Goal: Find contact information: Find contact information

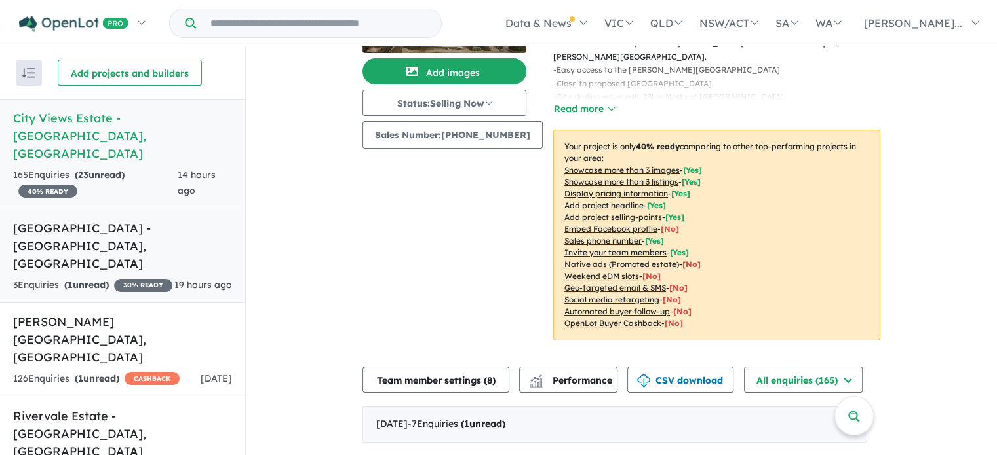
click at [154, 220] on h5 "Wyndham Gardens Estate - Wyndham Vale , VIC" at bounding box center [122, 246] width 219 height 53
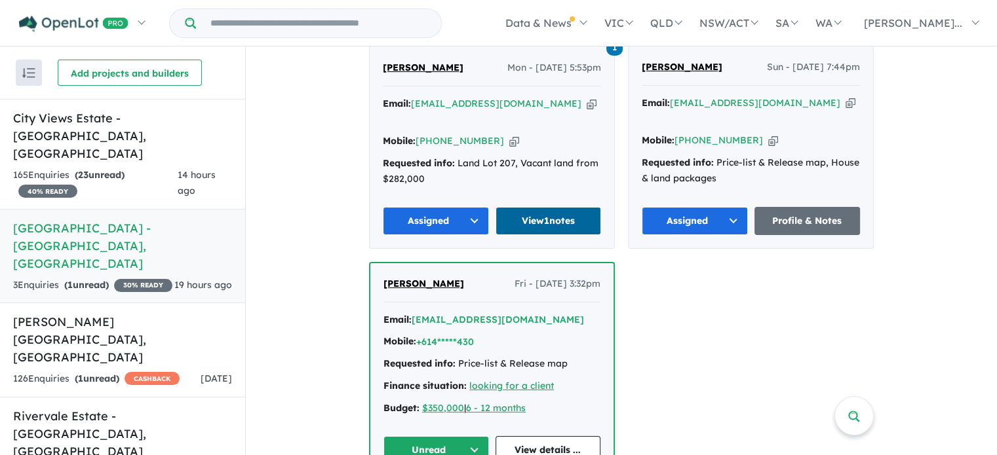
scroll to position [559, 0]
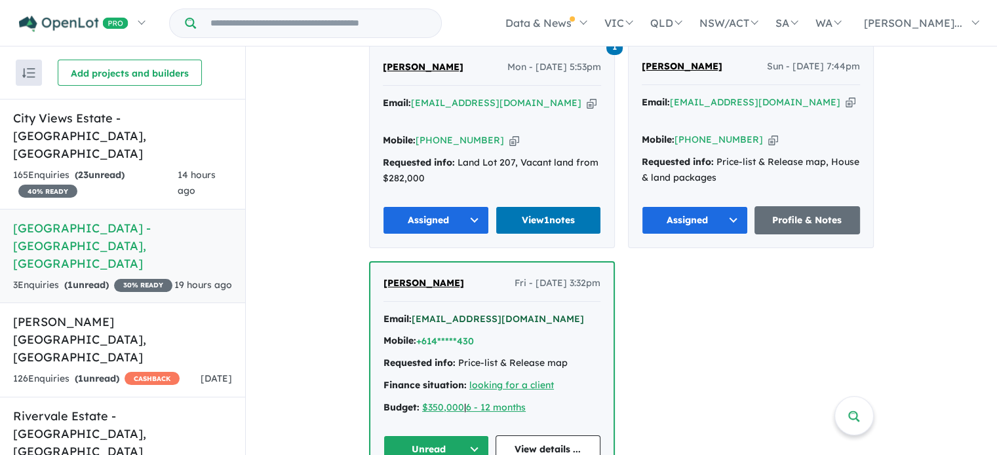
click at [464, 313] on button "[EMAIL_ADDRESS][DOMAIN_NAME]" at bounding box center [498, 320] width 172 height 14
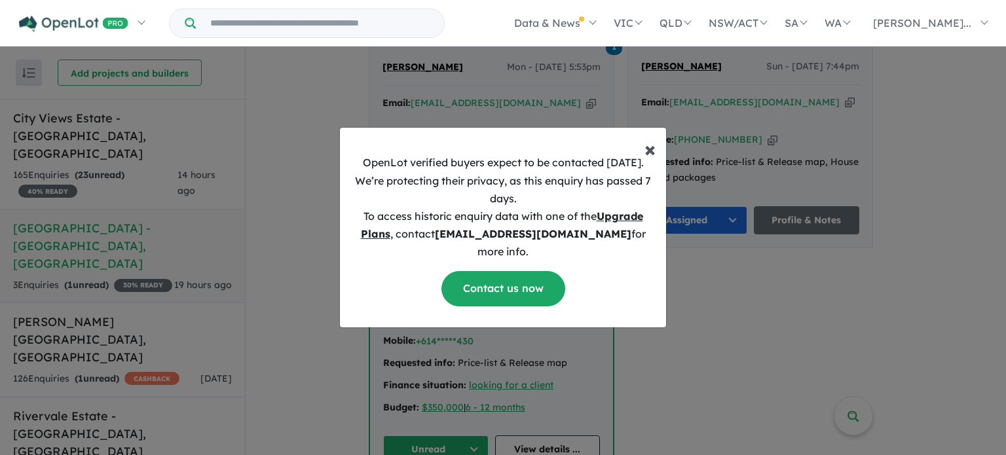
click at [649, 150] on span "×" at bounding box center [650, 149] width 11 height 26
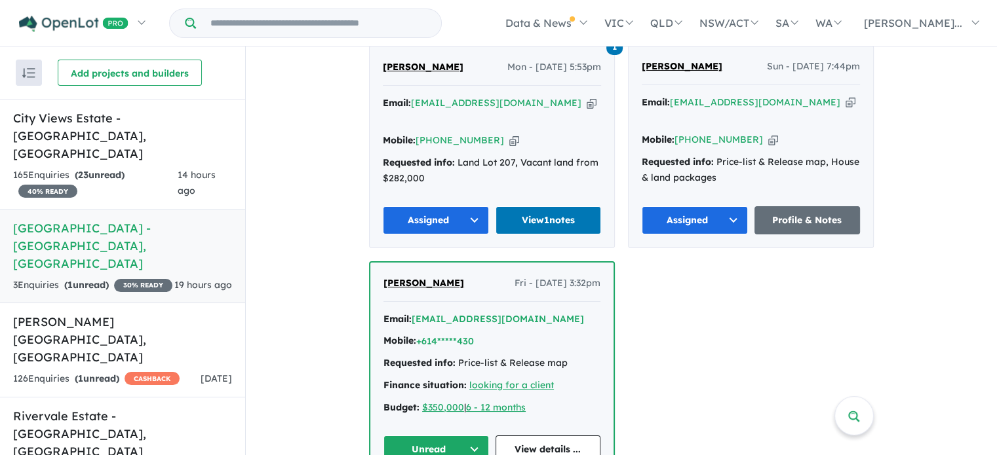
drag, startPoint x: 556, startPoint y: 279, endPoint x: 437, endPoint y: 294, distance: 119.5
click at [437, 312] on div "Email: *****@evohomesvictoria.com Mobile: +614*****430 Requested info: Price-li…" at bounding box center [491, 367] width 217 height 111
click at [542, 334] on div "Mobile: +614*****430" at bounding box center [491, 342] width 217 height 16
click at [545, 436] on link "View details ..." at bounding box center [547, 450] width 105 height 28
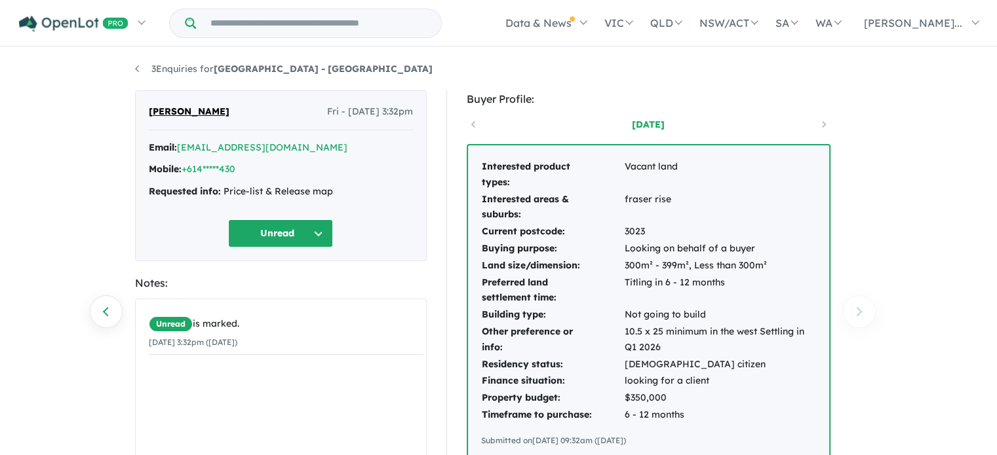
drag, startPoint x: 248, startPoint y: 117, endPoint x: 144, endPoint y: 117, distance: 104.2
click at [144, 117] on div "[PERSON_NAME] - [DATE] 3:32pm Email: [EMAIL_ADDRESS][DOMAIN_NAME] Mobile: +614*…" at bounding box center [281, 175] width 292 height 171
click at [377, 251] on div "[PERSON_NAME] - [DATE] 3:32pm Email: [EMAIL_ADDRESS][DOMAIN_NAME] Mobile: +614*…" at bounding box center [281, 175] width 292 height 171
click at [142, 65] on link "3 Enquiries for [GEOGRAPHIC_DATA] - [GEOGRAPHIC_DATA]" at bounding box center [283, 69] width 297 height 12
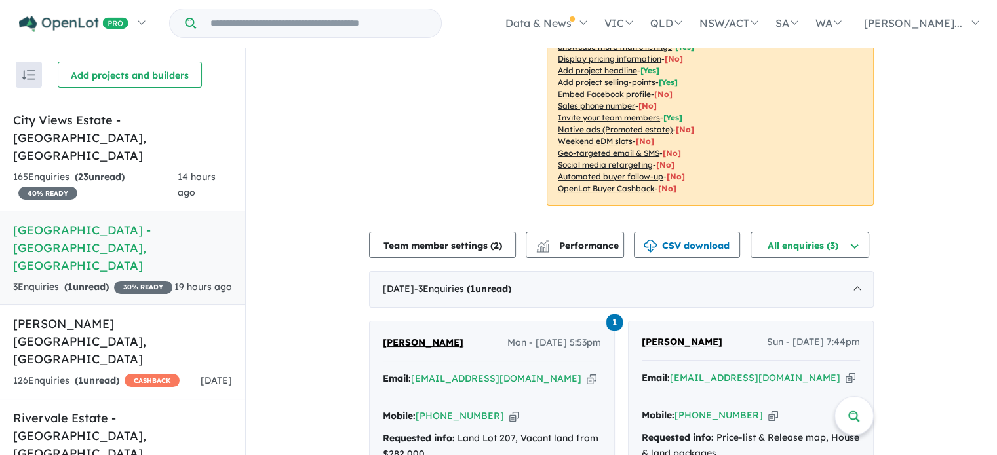
scroll to position [393, 0]
